Goal: Task Accomplishment & Management: Manage account settings

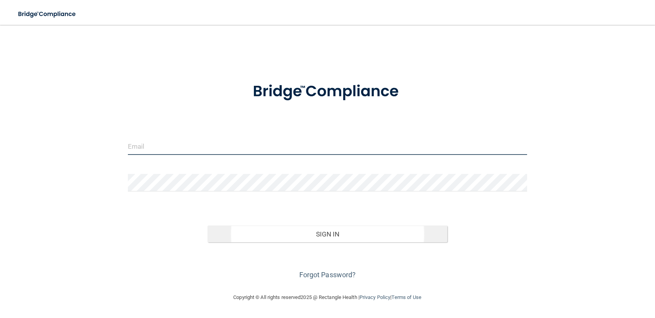
type input "[PERSON_NAME][EMAIL_ADDRESS][DOMAIN_NAME]"
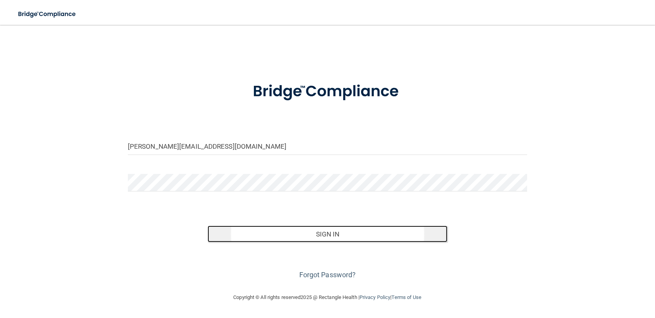
click at [328, 236] on button "Sign In" at bounding box center [328, 234] width 240 height 17
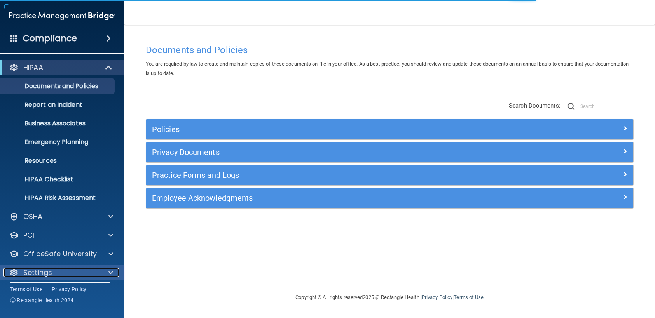
click at [110, 272] on span at bounding box center [110, 272] width 5 height 9
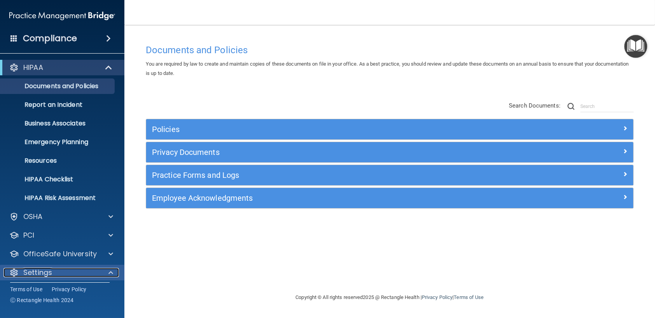
click at [112, 272] on span at bounding box center [110, 272] width 5 height 9
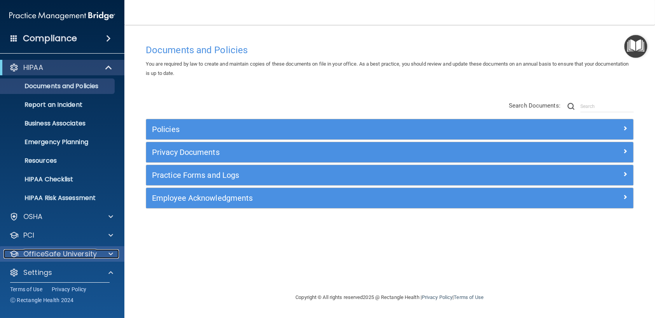
click at [109, 250] on span at bounding box center [110, 254] width 5 height 9
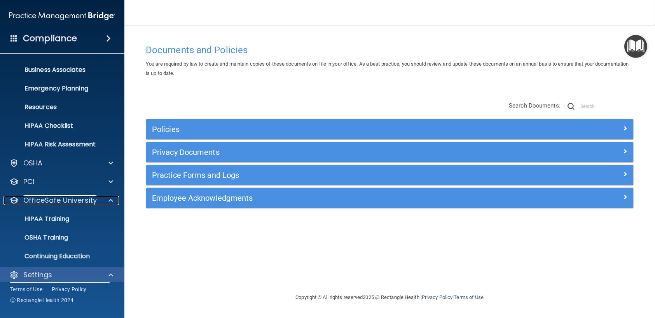
scroll to position [78, 0]
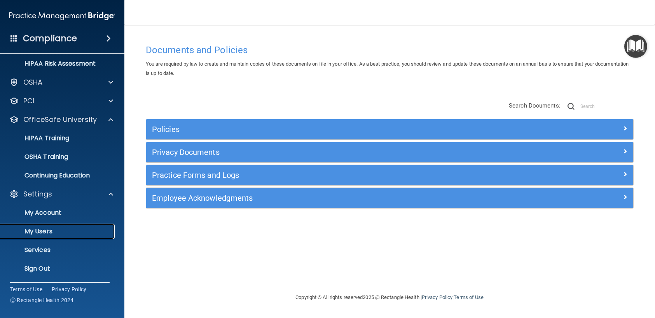
click at [35, 230] on p "My Users" at bounding box center [58, 232] width 106 height 8
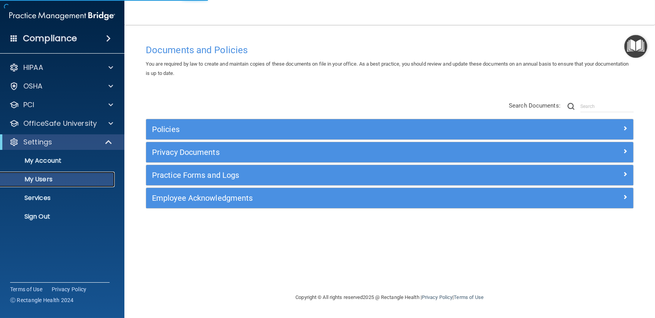
select select "20"
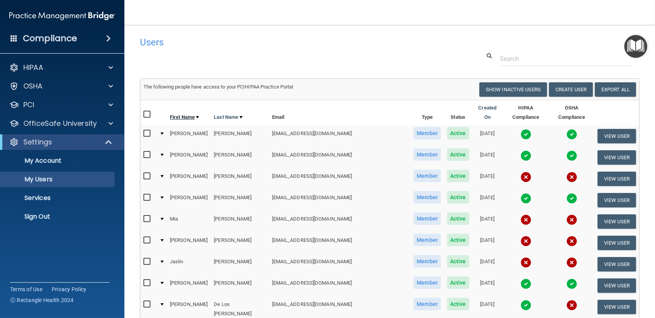
click at [191, 113] on link "First Name" at bounding box center [184, 117] width 29 height 9
select select "20"
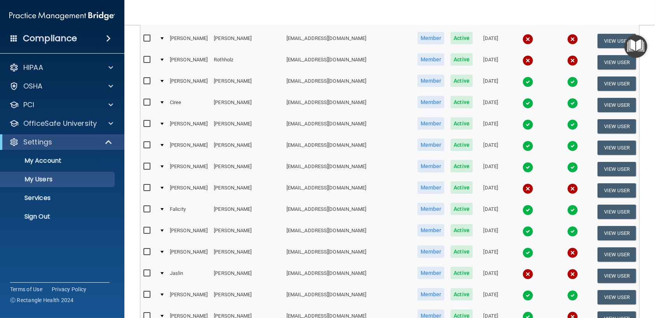
scroll to position [233, 0]
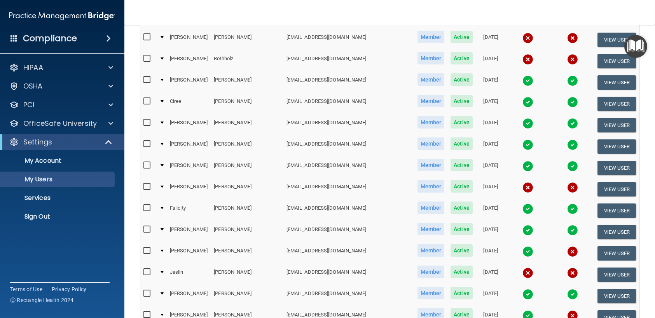
click at [148, 184] on input "checkbox" at bounding box center [147, 187] width 9 height 6
checkbox input "true"
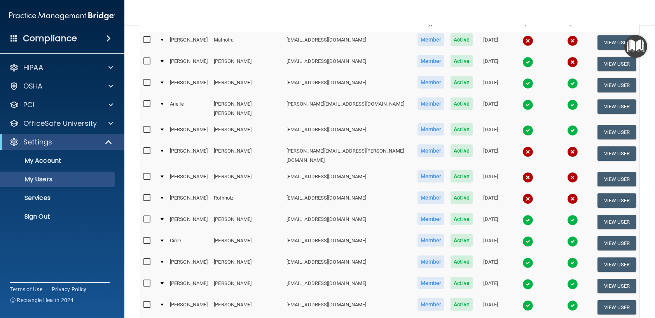
scroll to position [0, 0]
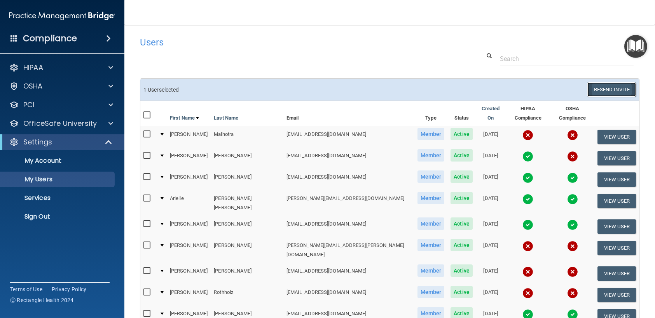
click at [599, 88] on button "Resend Invite" at bounding box center [612, 89] width 49 height 14
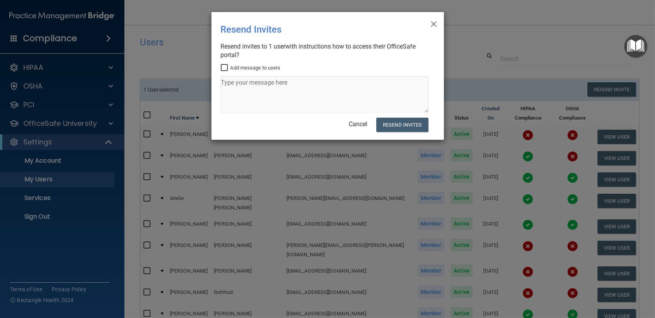
click at [226, 69] on input "Add message to users" at bounding box center [225, 68] width 9 height 6
checkbox input "true"
click at [250, 90] on textarea at bounding box center [325, 95] width 208 height 37
type textarea "Altus Dental - Mandatory trainings"
click at [388, 123] on button "Resend Invites" at bounding box center [402, 125] width 52 height 14
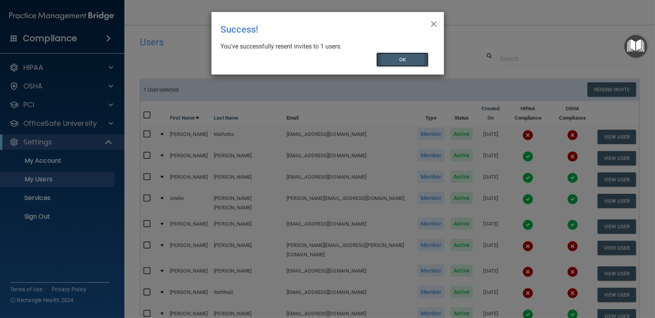
click at [395, 57] on button "OK" at bounding box center [402, 59] width 52 height 14
